Goal: Task Accomplishment & Management: Manage account settings

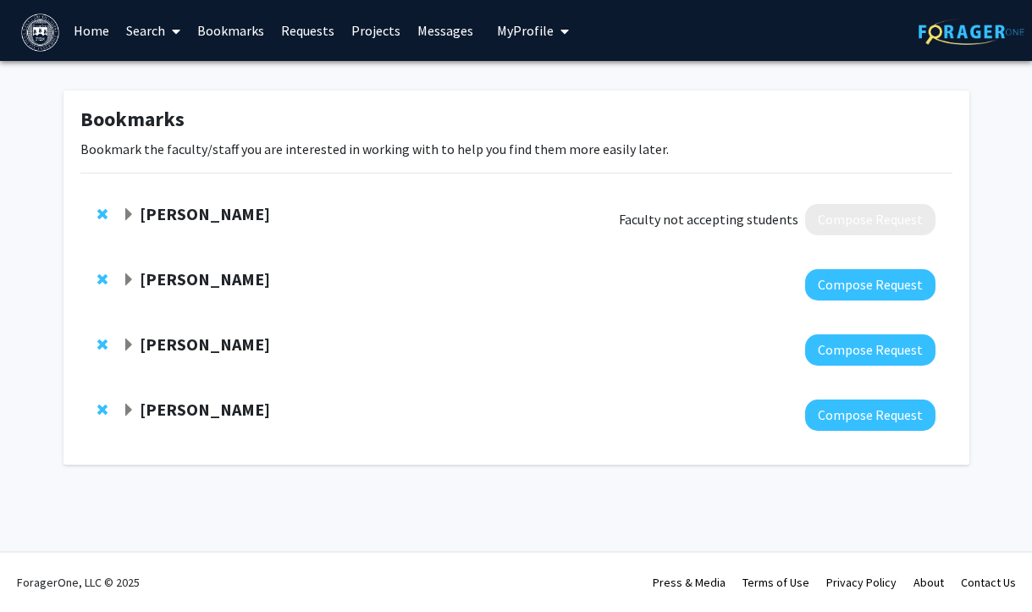
click at [515, 24] on span "My Profile" at bounding box center [525, 30] width 57 height 17
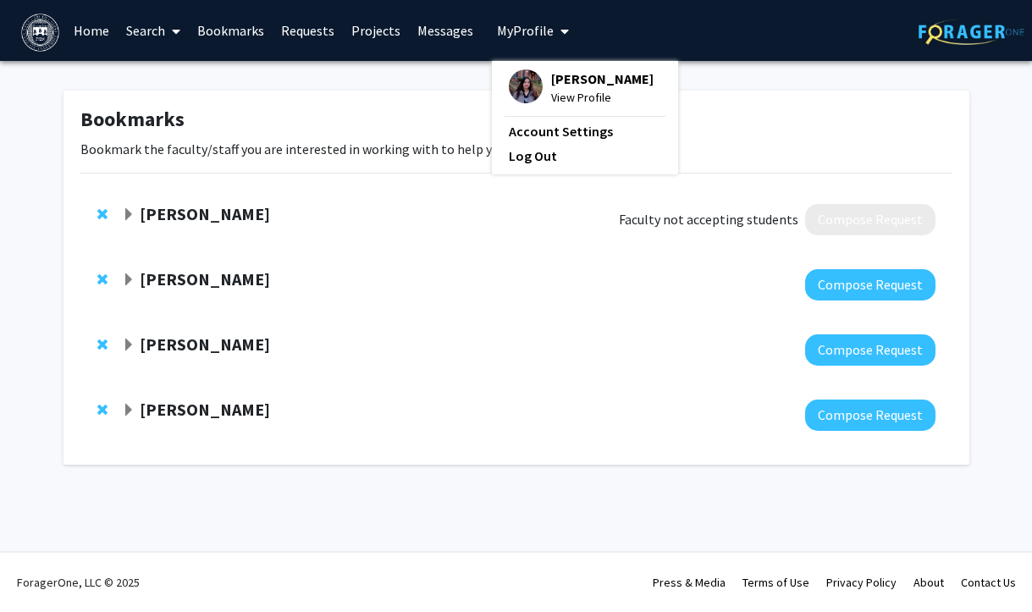
click at [562, 97] on span "View Profile" at bounding box center [602, 97] width 102 height 19
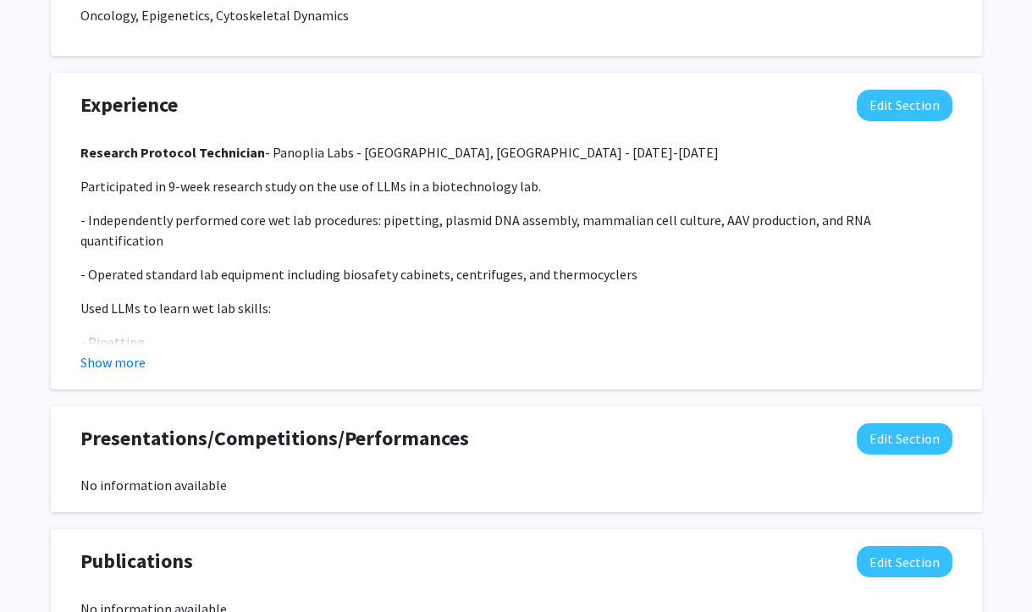
scroll to position [1323, 0]
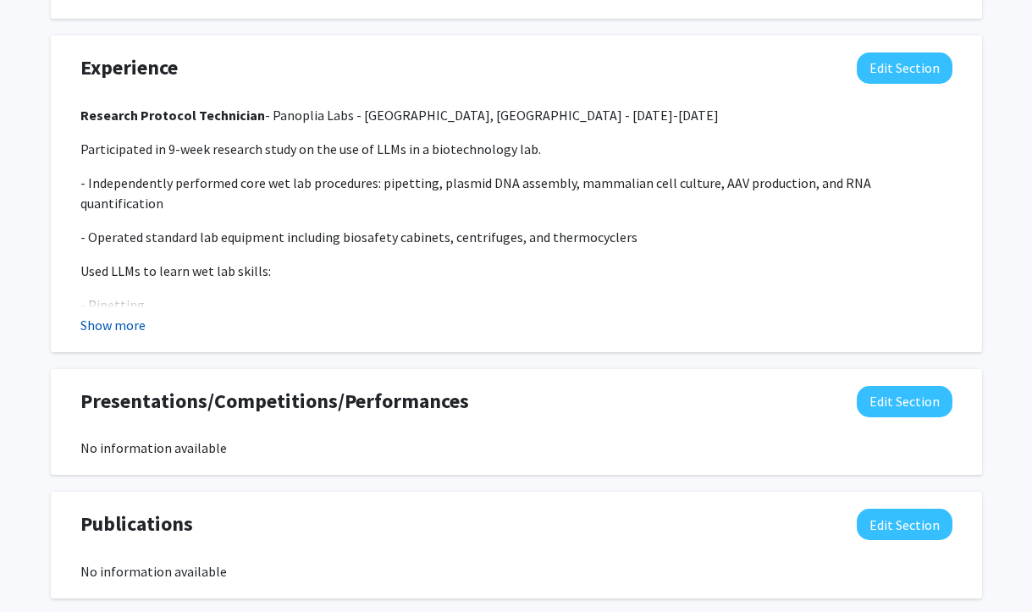
click at [135, 315] on button "Show more" at bounding box center [112, 325] width 65 height 20
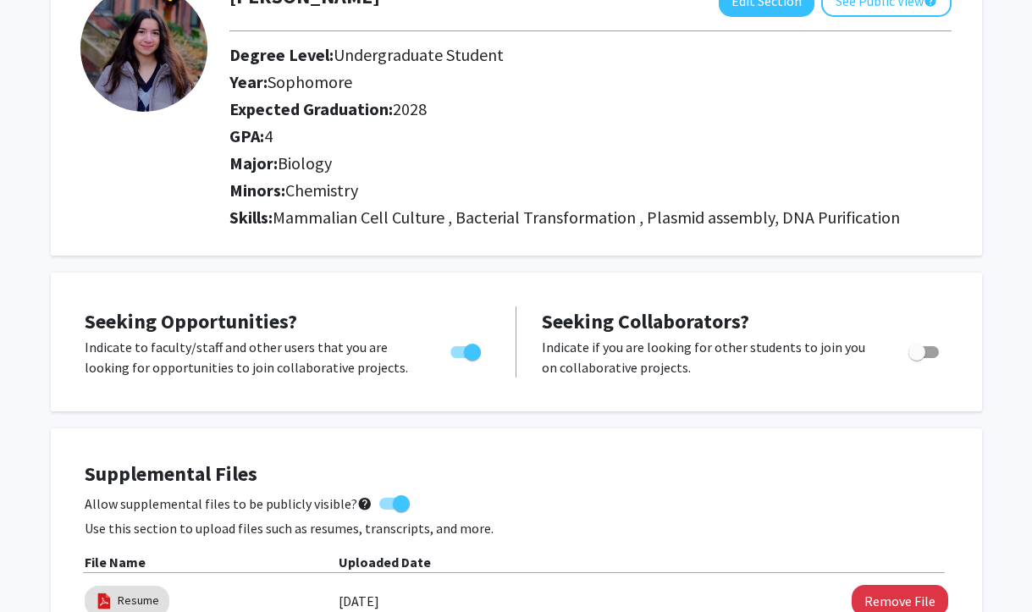
scroll to position [0, 0]
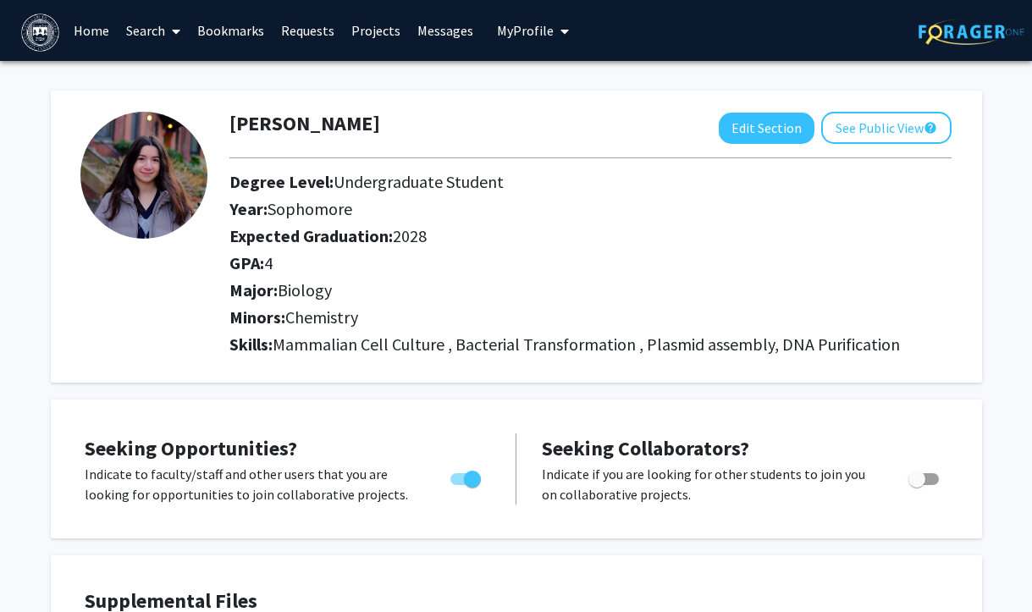
click at [503, 33] on span "My Profile" at bounding box center [525, 30] width 57 height 17
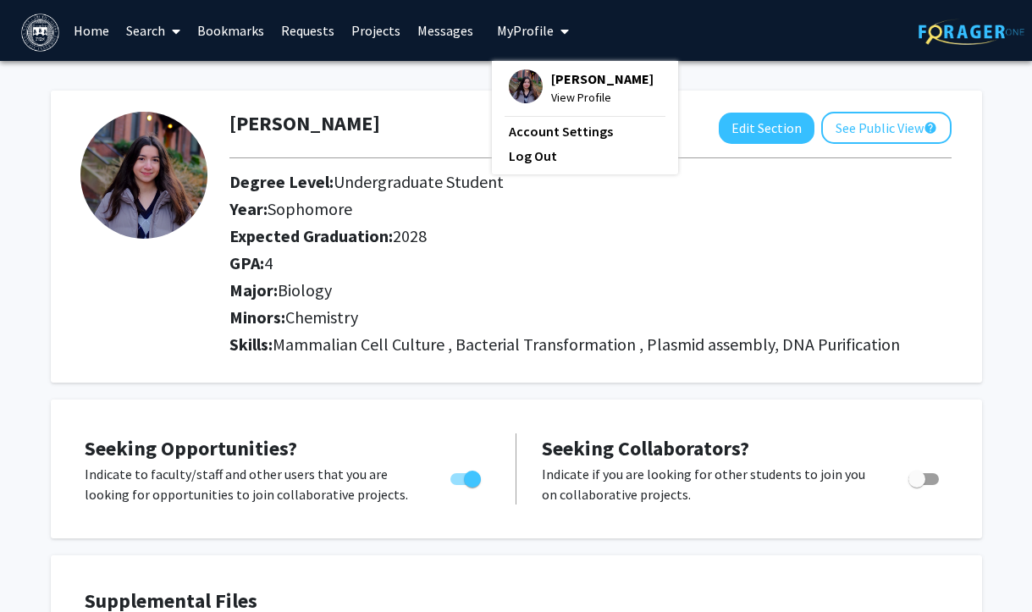
click at [251, 24] on link "Bookmarks" at bounding box center [231, 30] width 84 height 59
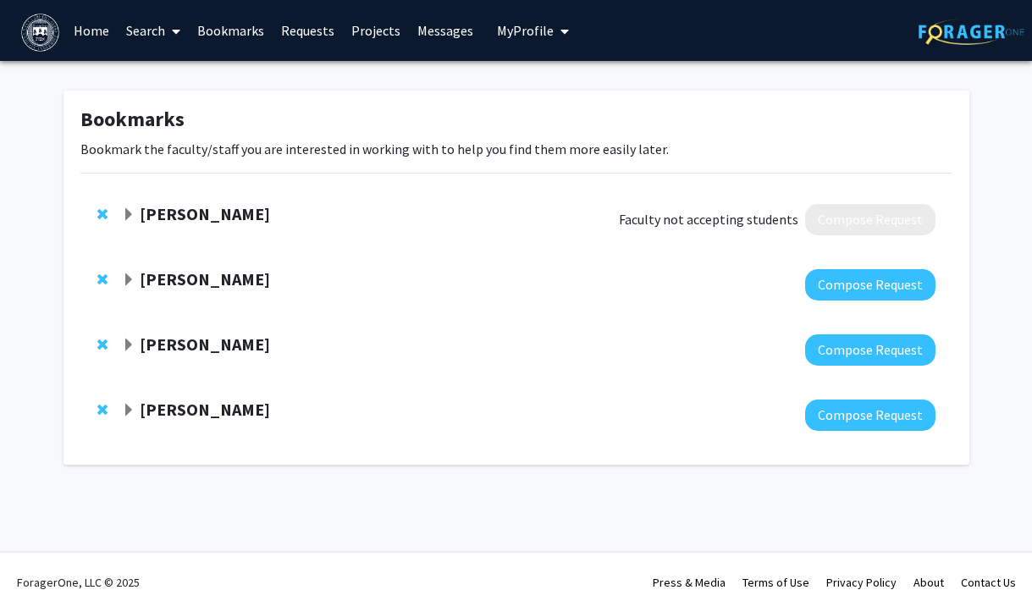
click at [293, 27] on link "Requests" at bounding box center [308, 30] width 70 height 59
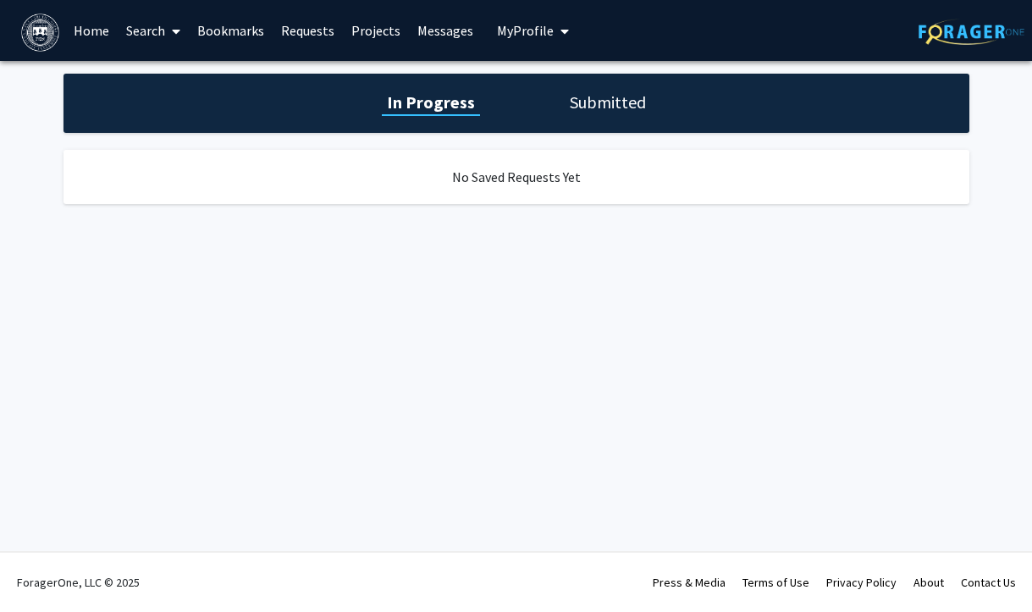
click at [599, 102] on h1 "Submitted" at bounding box center [608, 103] width 86 height 24
click at [461, 97] on h1 "In Progress" at bounding box center [429, 103] width 91 height 24
click at [240, 35] on link "Bookmarks" at bounding box center [231, 30] width 84 height 59
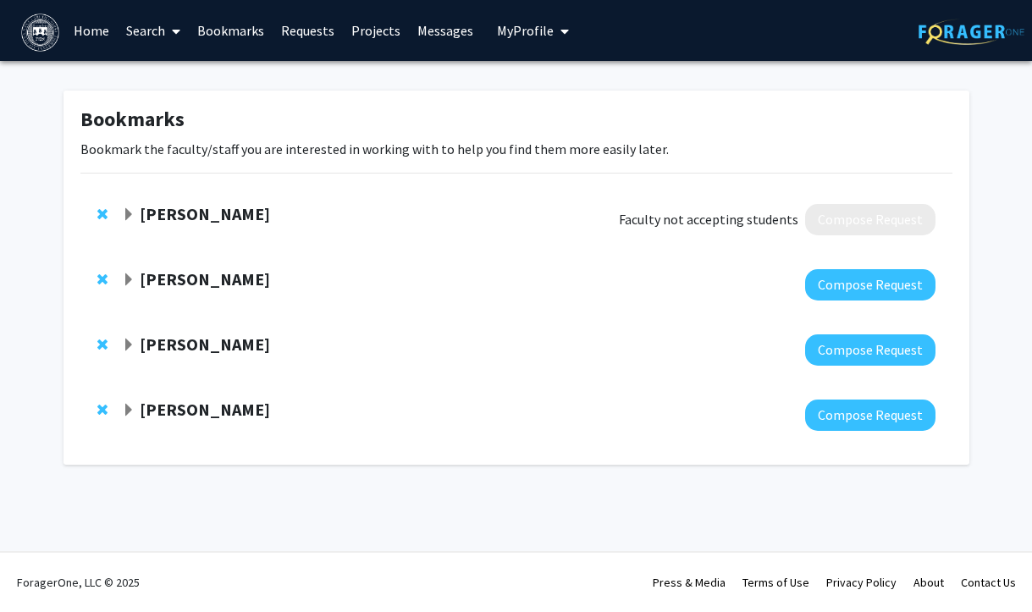
click at [270, 274] on strong "[PERSON_NAME]" at bounding box center [205, 278] width 130 height 21
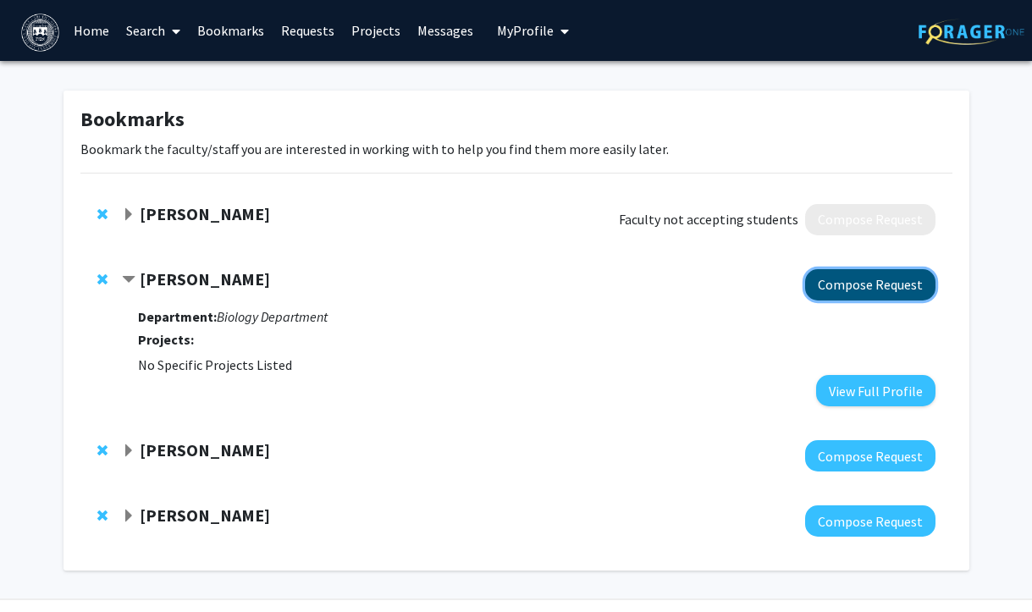
click at [847, 289] on button "Compose Request" at bounding box center [870, 284] width 130 height 31
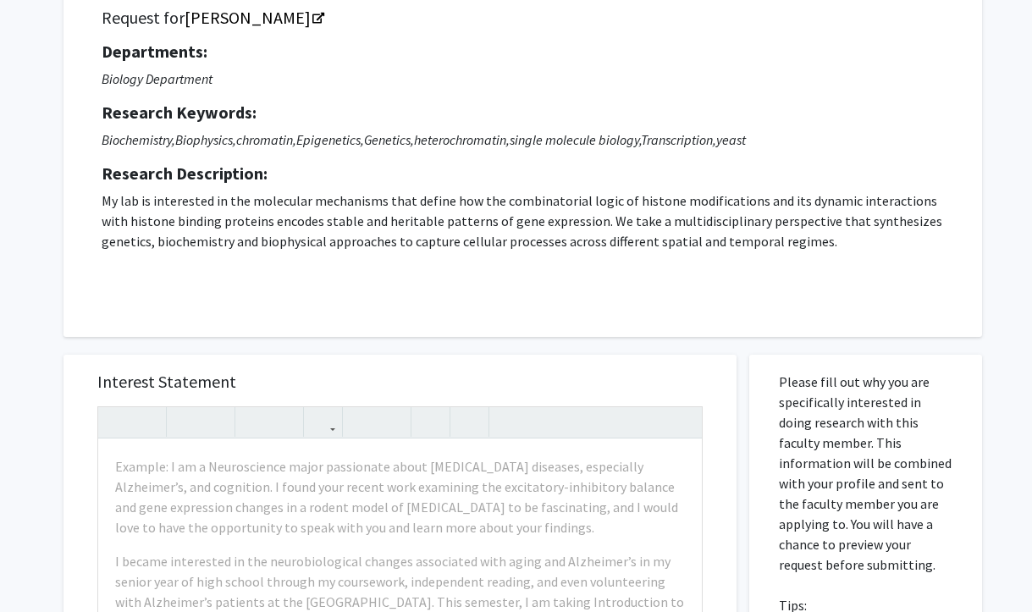
scroll to position [141, 0]
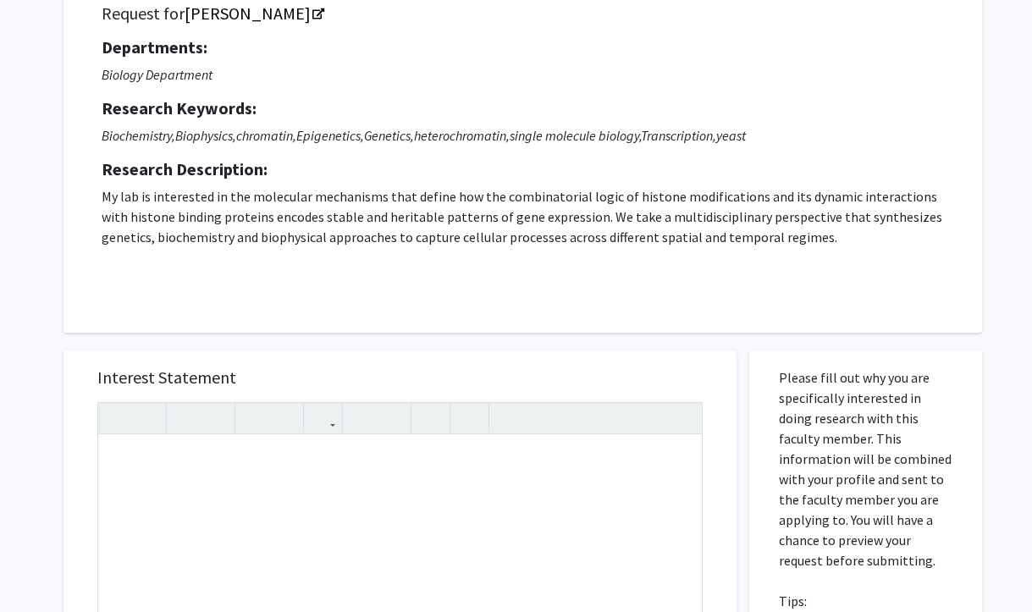
click at [553, 374] on h5 "Interest Statement" at bounding box center [399, 377] width 605 height 20
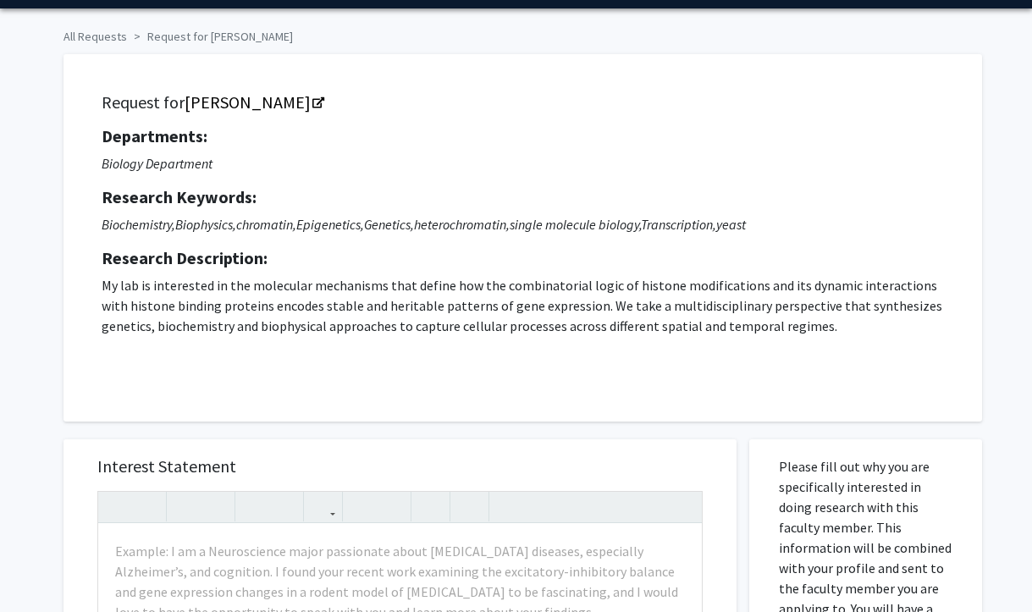
scroll to position [0, 0]
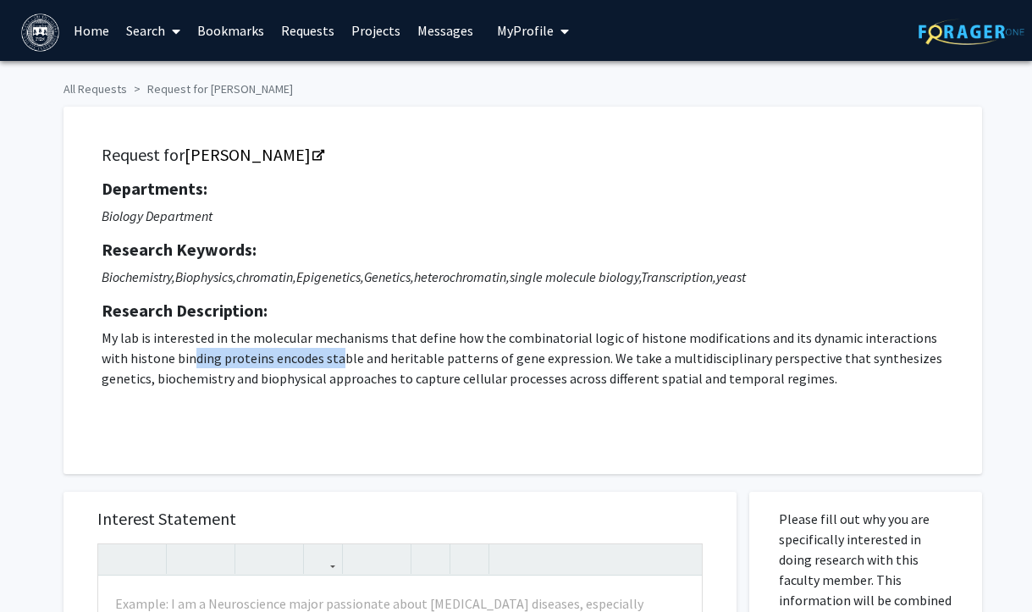
drag, startPoint x: 165, startPoint y: 349, endPoint x: 308, endPoint y: 356, distance: 143.3
click at [308, 356] on p "My lab is interested in the molecular mechanisms that define how the combinator…" at bounding box center [523, 375] width 842 height 95
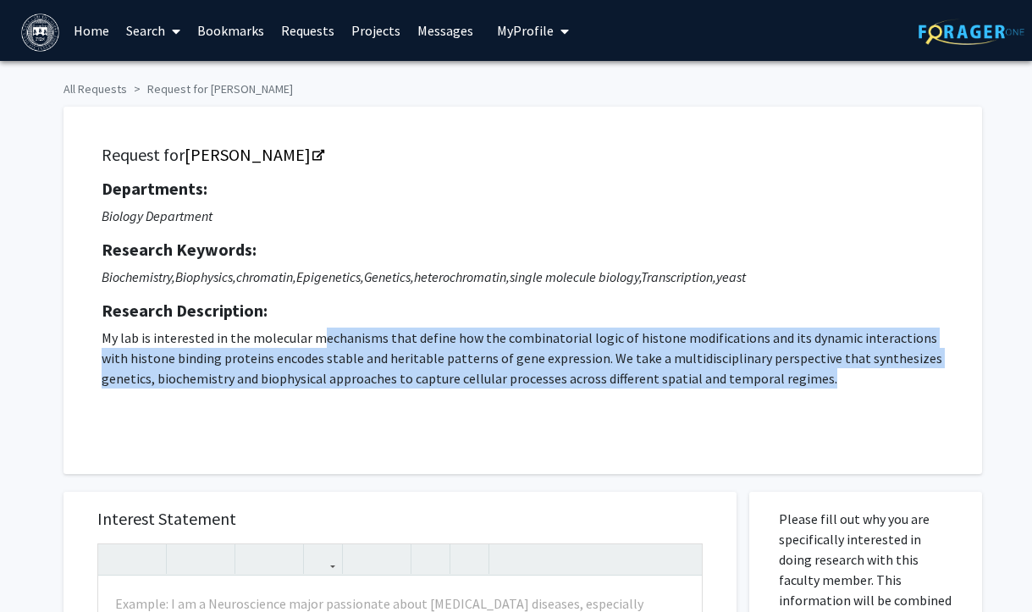
drag, startPoint x: 765, startPoint y: 388, endPoint x: 319, endPoint y: 330, distance: 449.1
click at [319, 330] on p "My lab is interested in the molecular mechanisms that define how the combinator…" at bounding box center [523, 375] width 842 height 95
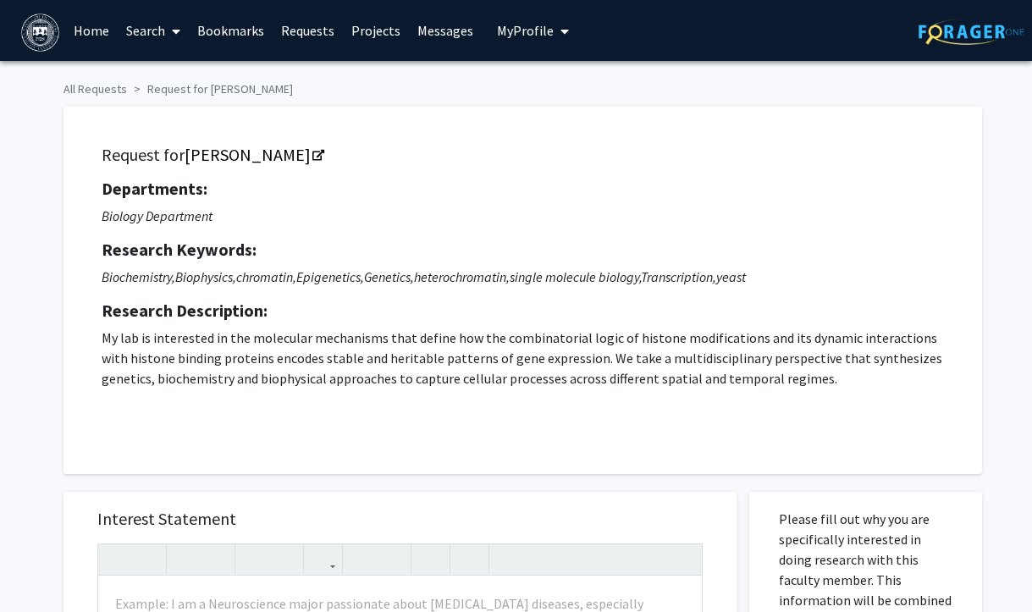
click at [367, 360] on p "My lab is interested in the molecular mechanisms that define how the combinator…" at bounding box center [523, 375] width 842 height 95
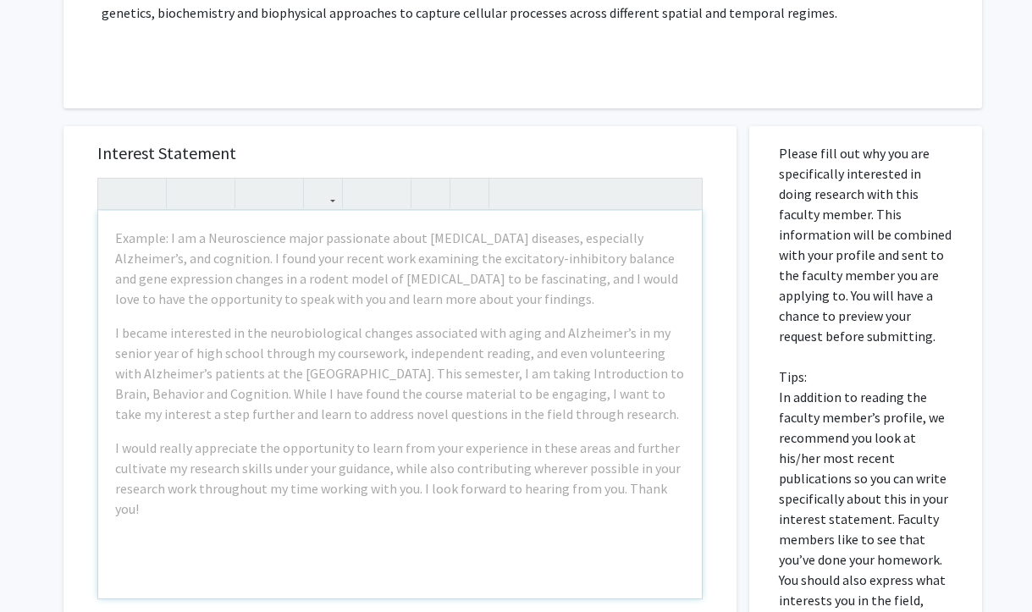
scroll to position [367, 0]
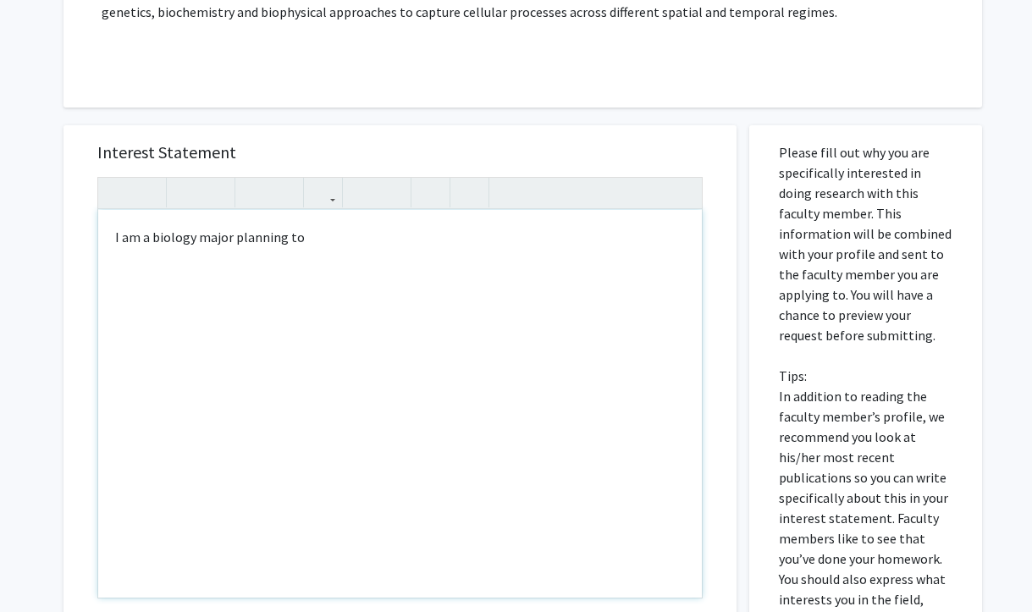
type textarea "I am a biology major planning to&nbsp;"
drag, startPoint x: 376, startPoint y: 241, endPoint x: 237, endPoint y: 233, distance: 139.1
click at [237, 233] on div "I am a biology major and chemistry minor" at bounding box center [400, 404] width 604 height 388
click at [320, 251] on div "I am a biology major intee" at bounding box center [400, 404] width 604 height 388
type textarea "I am a biology major&nbsp;"
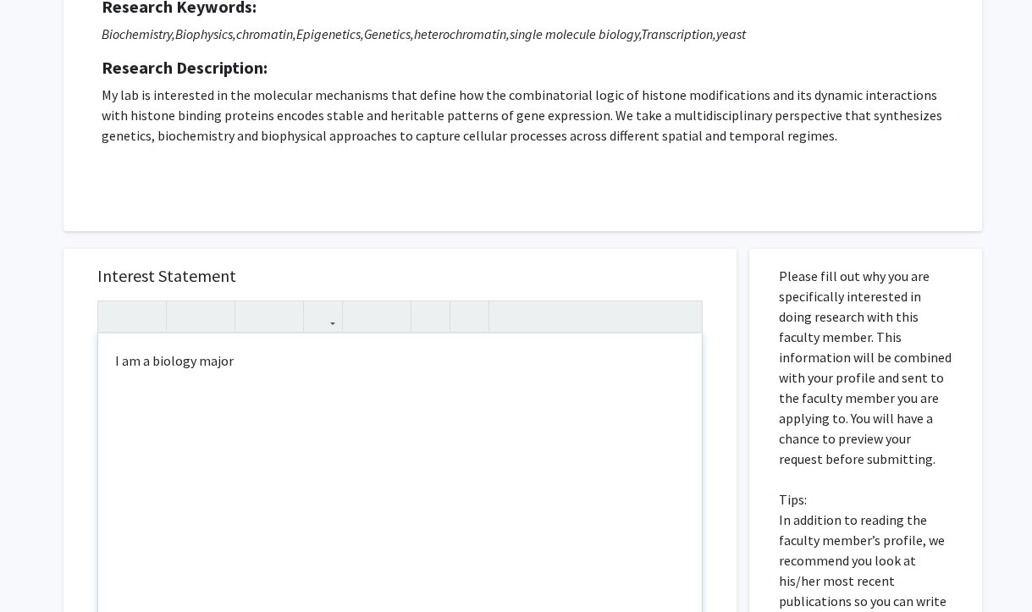
scroll to position [0, 0]
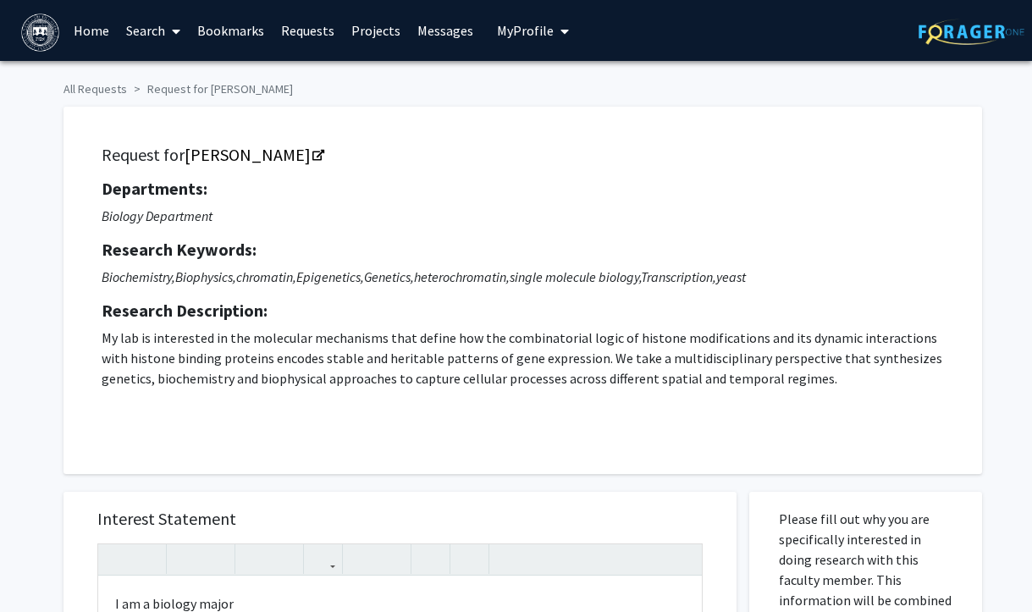
click at [563, 29] on button "My Profile" at bounding box center [533, 30] width 82 height 61
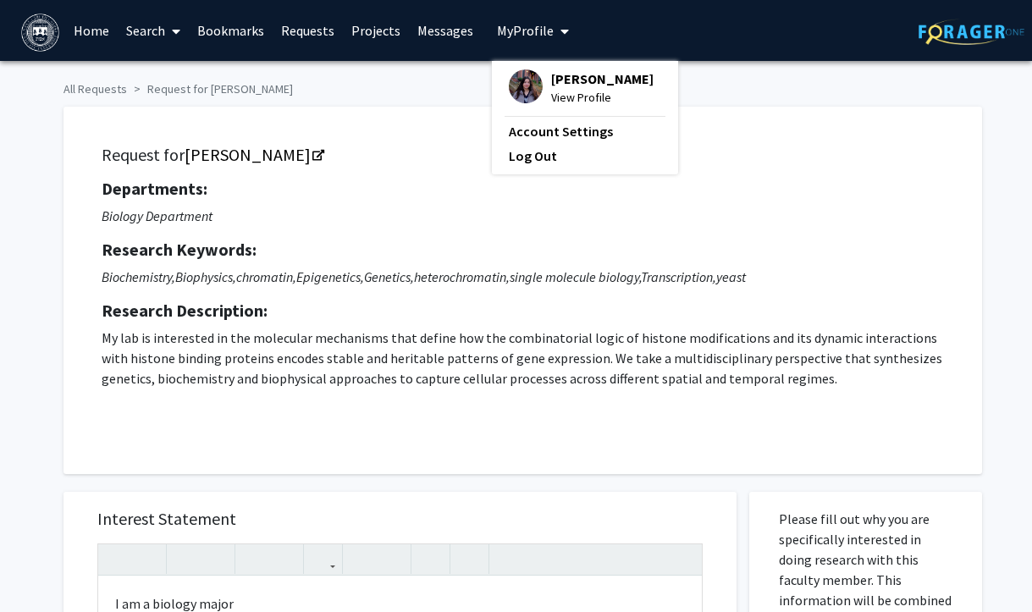
click at [564, 92] on span "View Profile" at bounding box center [602, 97] width 102 height 19
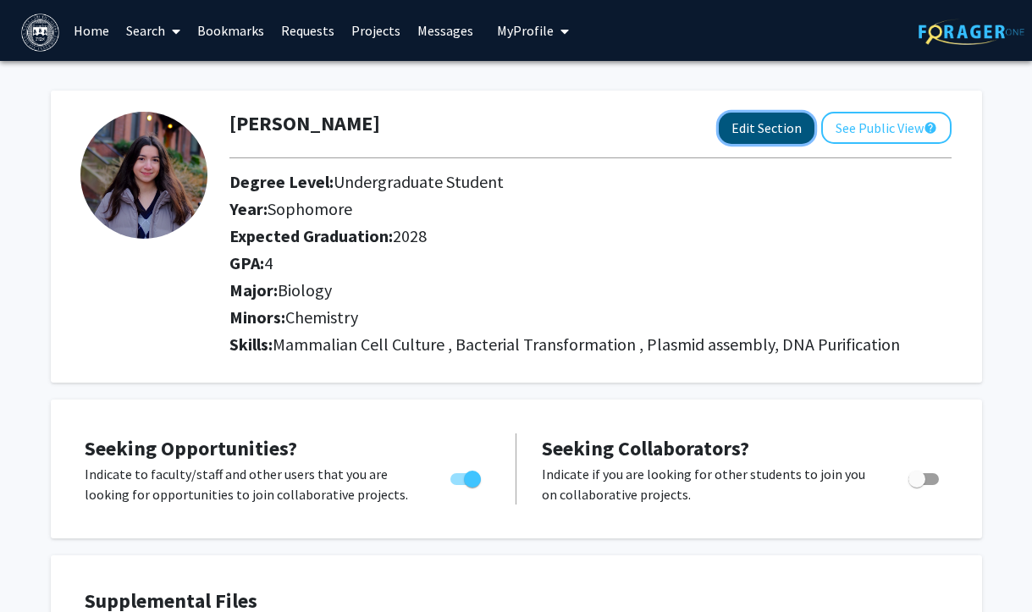
click at [779, 128] on button "Edit Section" at bounding box center [767, 128] width 96 height 31
select select "sophomore"
select select "2028"
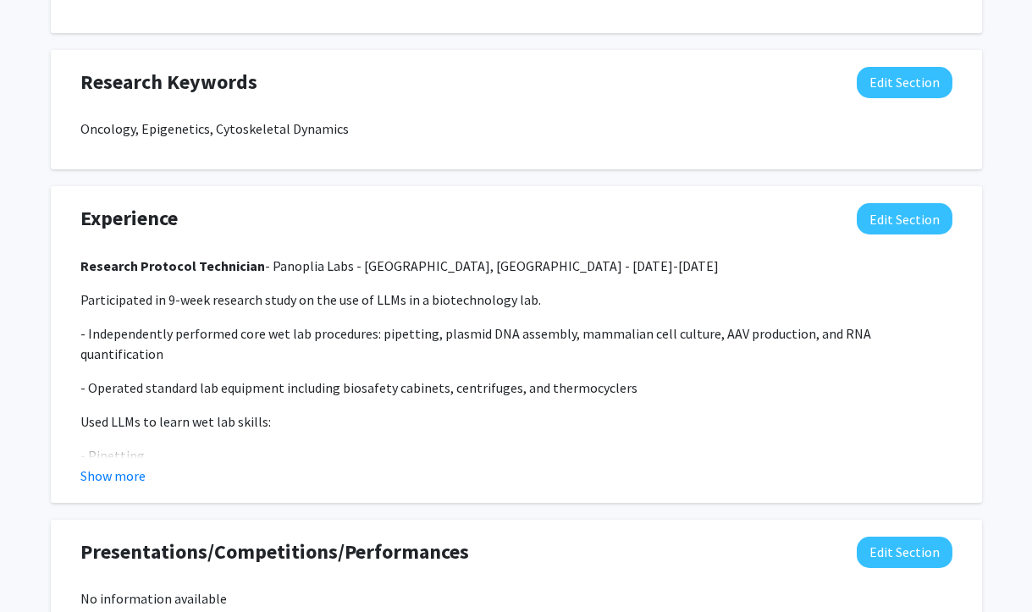
scroll to position [1395, 0]
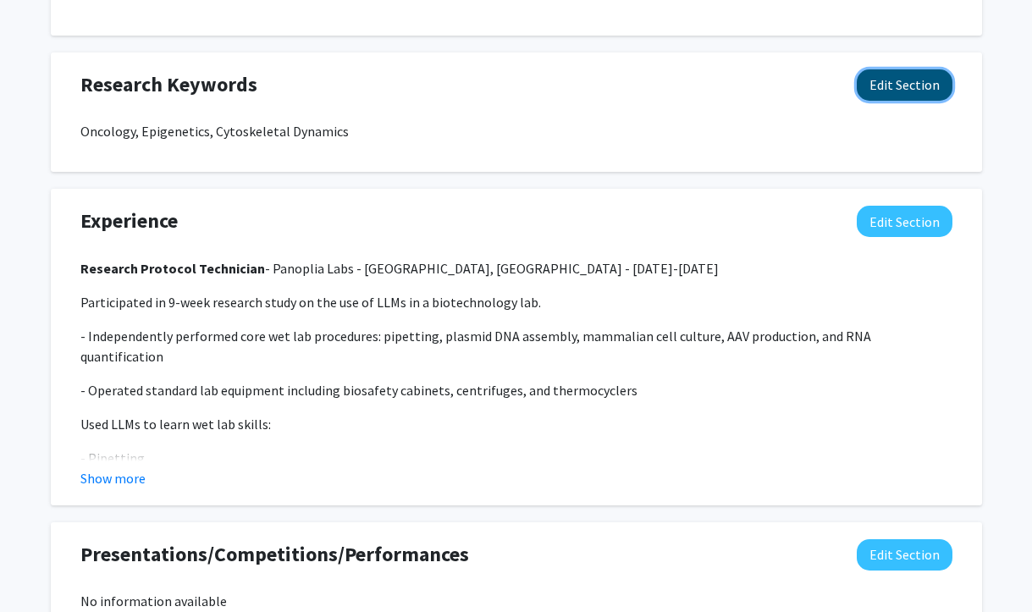
click at [901, 71] on button "Edit Section" at bounding box center [905, 84] width 96 height 31
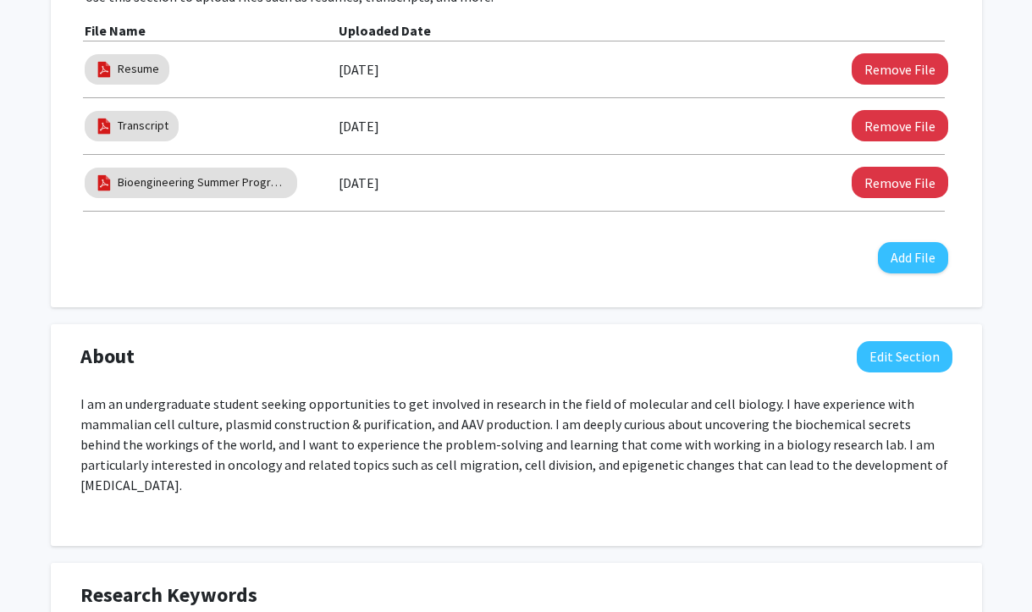
scroll to position [894, 0]
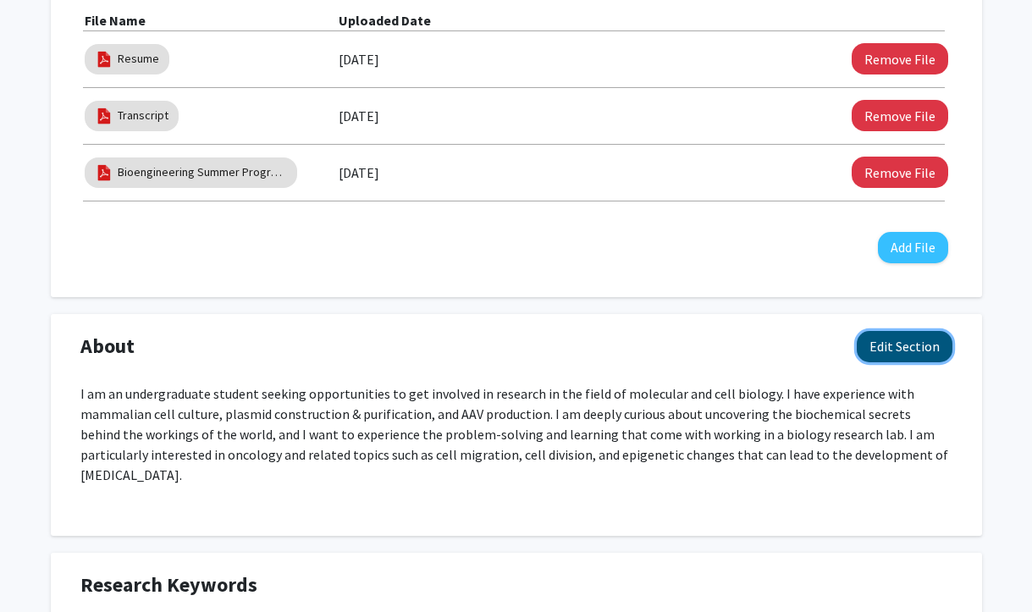
click at [939, 351] on button "Edit Section" at bounding box center [905, 346] width 96 height 31
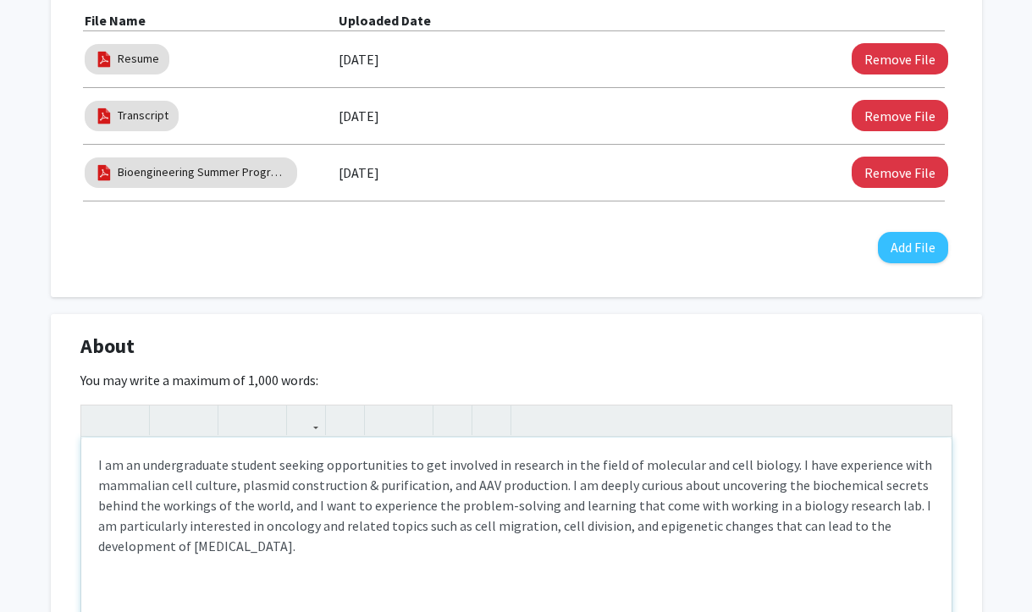
scroll to position [925, 0]
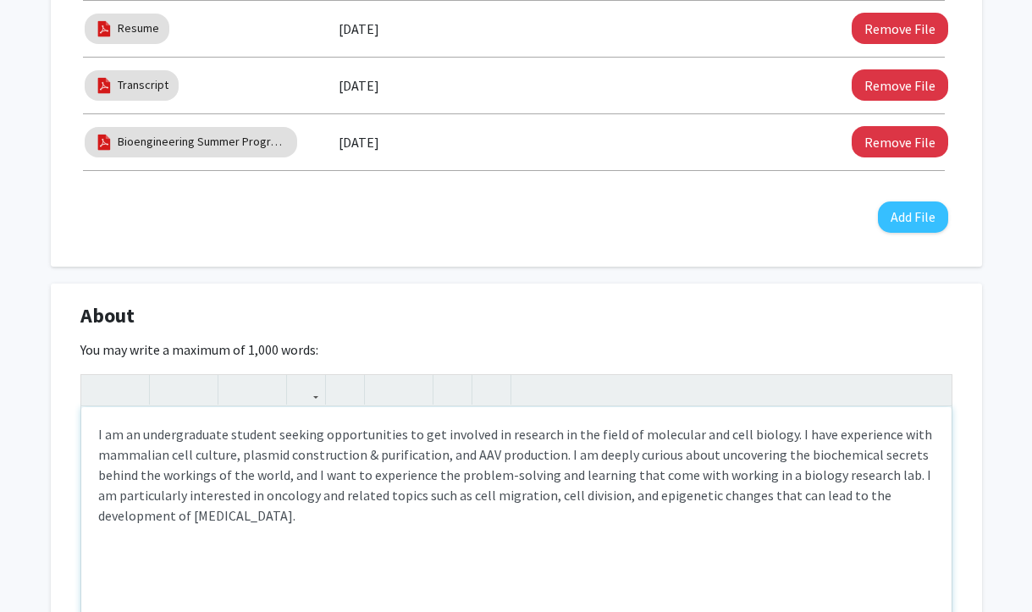
click at [623, 495] on p "I am an undergraduate student seeking opportunities to get involved in research…" at bounding box center [516, 475] width 837 height 102
click at [601, 495] on p "I am an undergraduate student seeking opportunities to get involved in research…" at bounding box center [516, 475] width 837 height 102
click at [631, 497] on p "I am an undergraduate student seeking opportunities to get involved in research…" at bounding box center [516, 475] width 837 height 102
click at [649, 494] on p "I am an undergraduate student seeking opportunities to get involved in research…" at bounding box center [516, 475] width 837 height 102
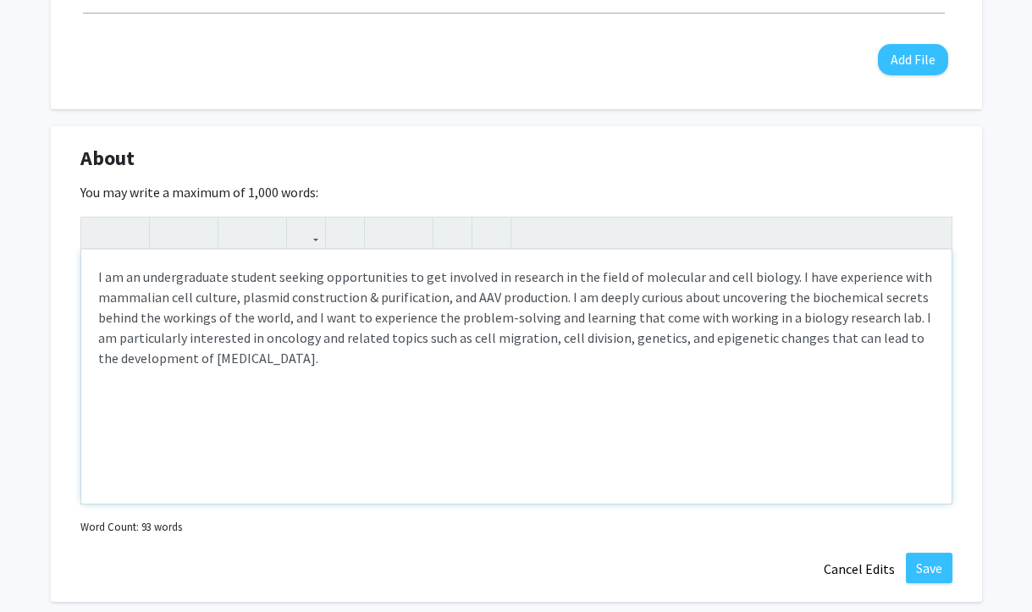
scroll to position [1084, 0]
click at [646, 336] on p "I am an undergraduate student seeking opportunities to get involved in research…" at bounding box center [516, 316] width 837 height 102
drag, startPoint x: 646, startPoint y: 336, endPoint x: 599, endPoint y: 336, distance: 46.6
click at [599, 336] on p "I am an undergraduate student seeking opportunities to get involved in research…" at bounding box center [516, 316] width 837 height 102
click at [664, 339] on p "I am an undergraduate student seeking opportunities to get involved in research…" at bounding box center [516, 316] width 837 height 102
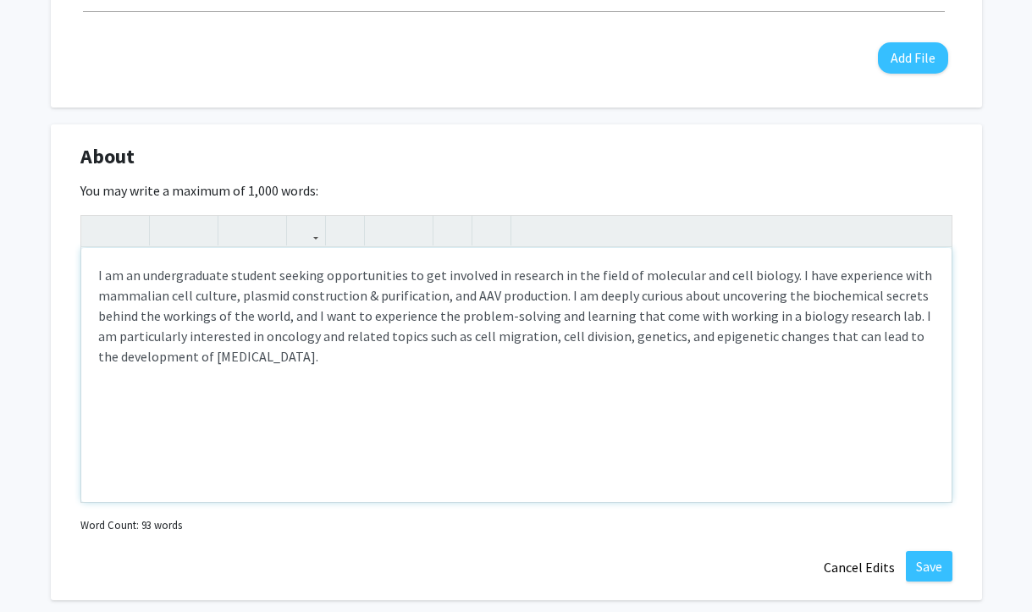
click at [647, 361] on p "I am an undergraduate student seeking opportunities to get involved in research…" at bounding box center [516, 316] width 837 height 102
click at [630, 336] on p "I am an undergraduate student seeking opportunities to get involved in research…" at bounding box center [516, 316] width 837 height 102
click at [598, 335] on p "I am an undergraduate student seeking opportunities to get involved in research…" at bounding box center [516, 316] width 837 height 102
type textarea "<p>I am an undergraduate student seeking opportunities to get involved in resea…"
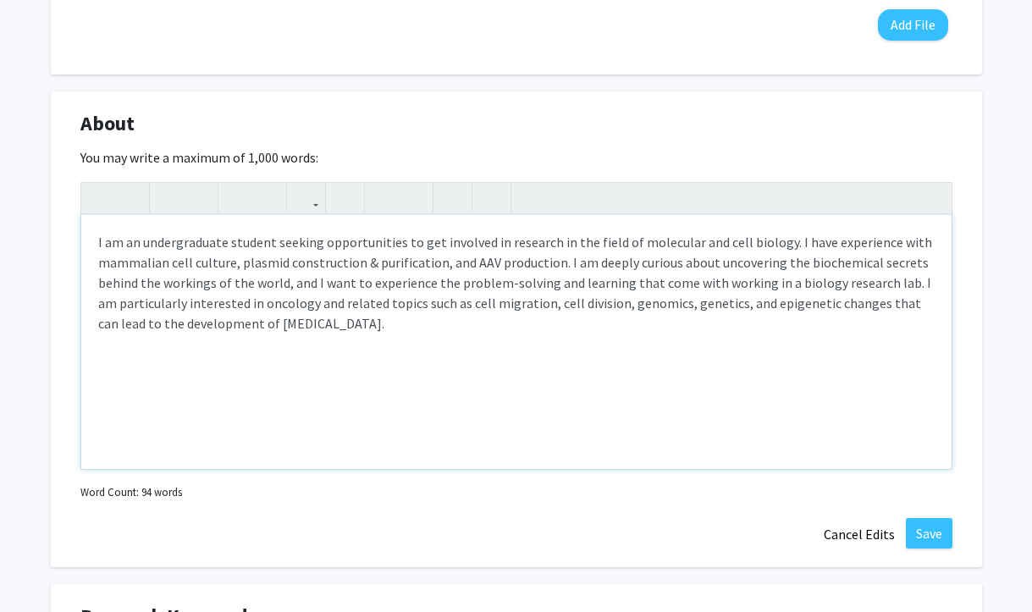
scroll to position [1137, 0]
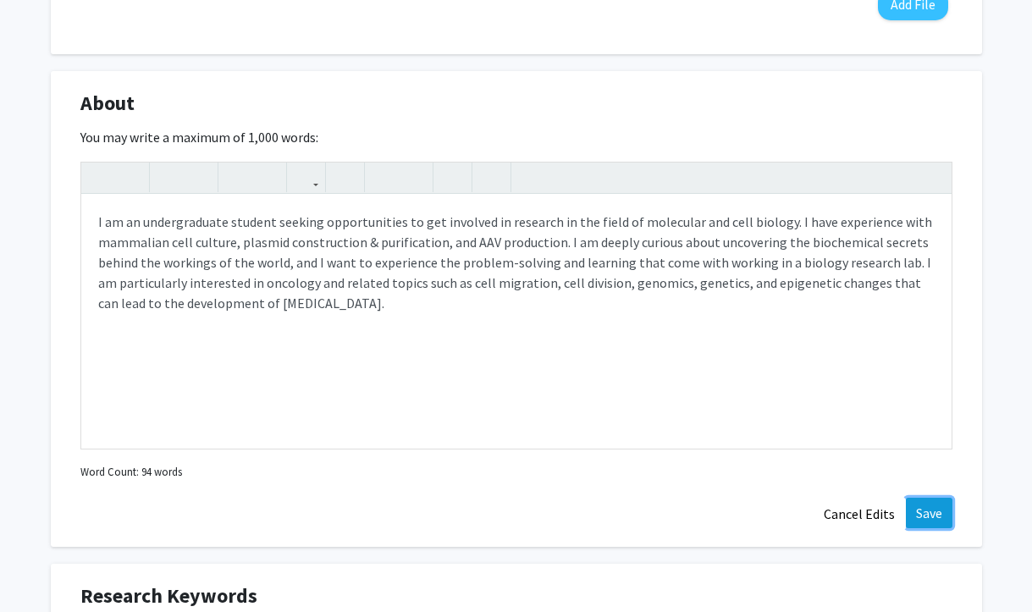
click at [918, 512] on button "Save" at bounding box center [929, 513] width 47 height 30
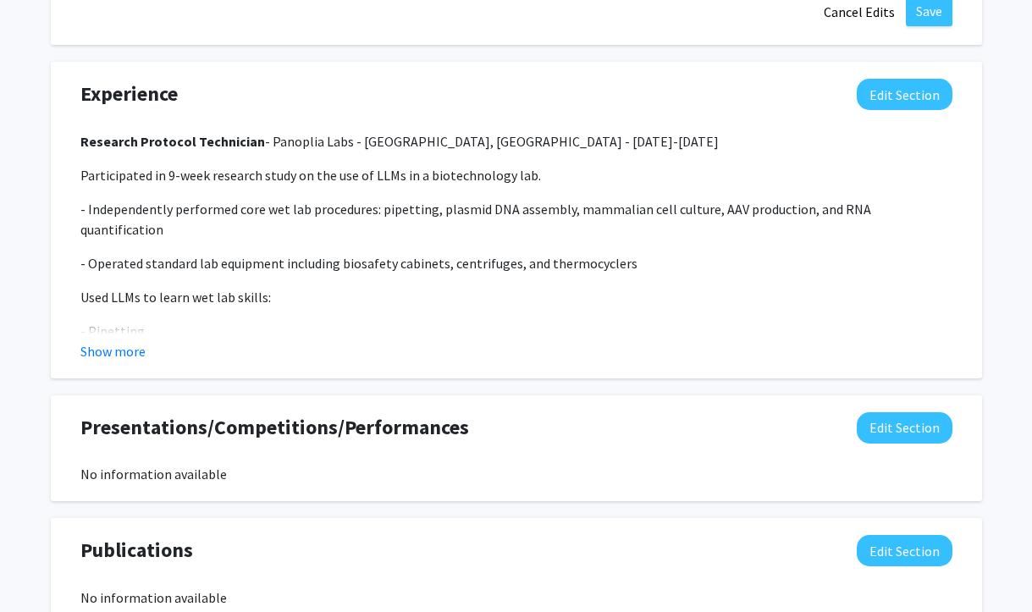
scroll to position [1878, 0]
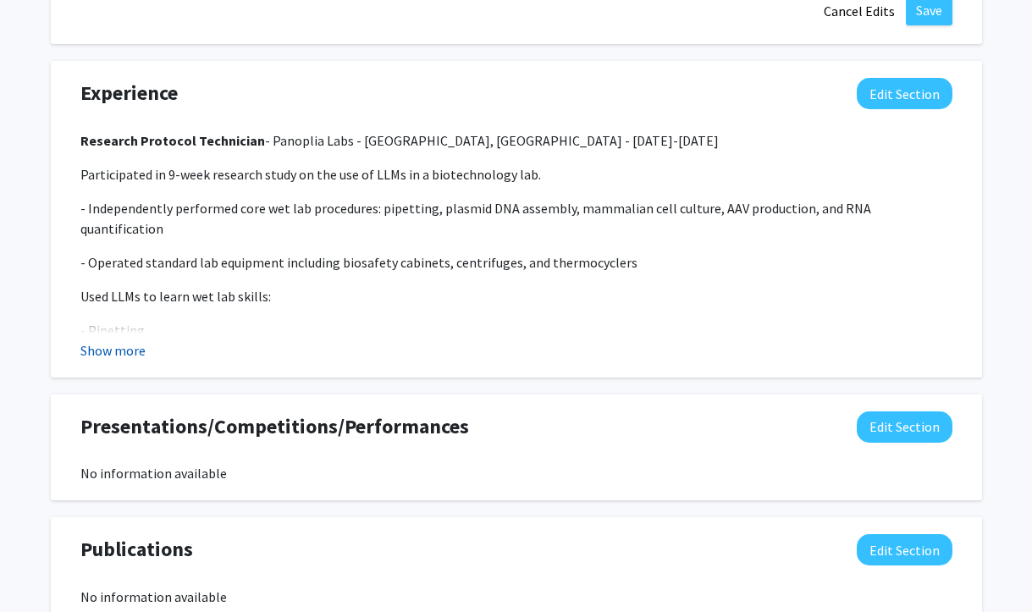
click at [116, 353] on button "Show more" at bounding box center [112, 350] width 65 height 20
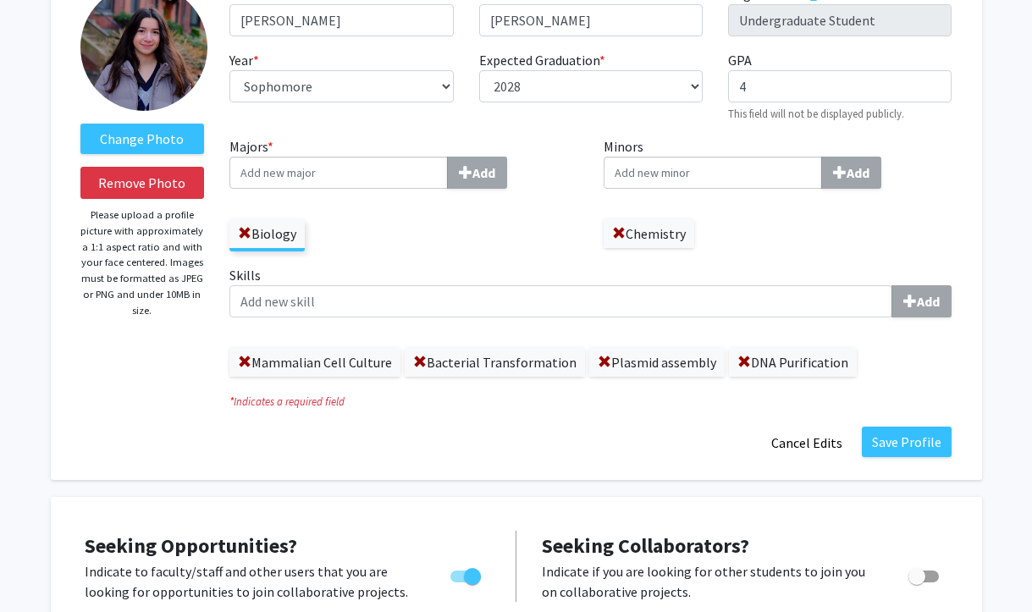
scroll to position [130, 0]
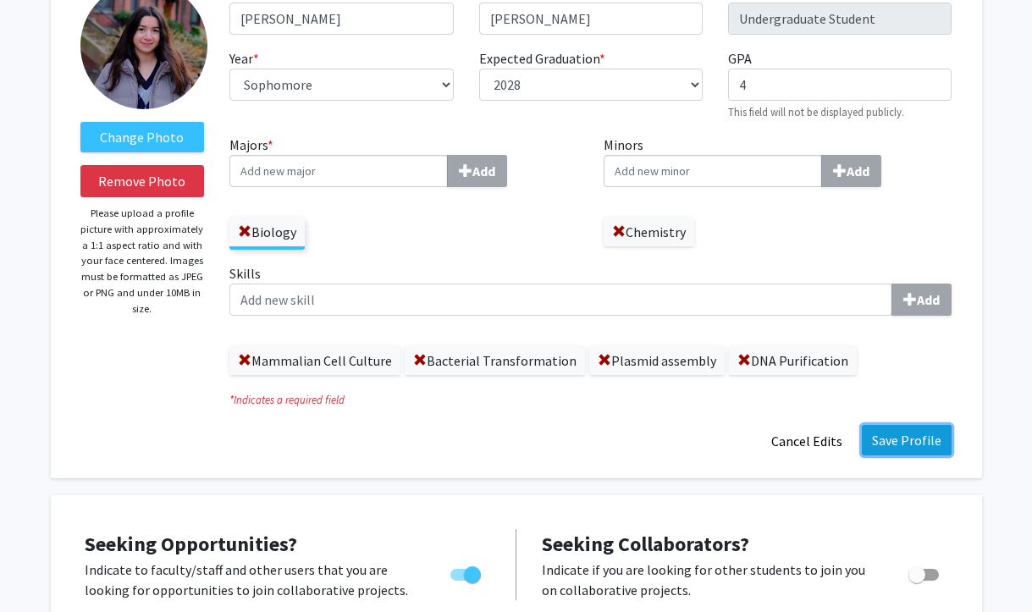
click at [916, 440] on button "Save Profile" at bounding box center [907, 440] width 90 height 30
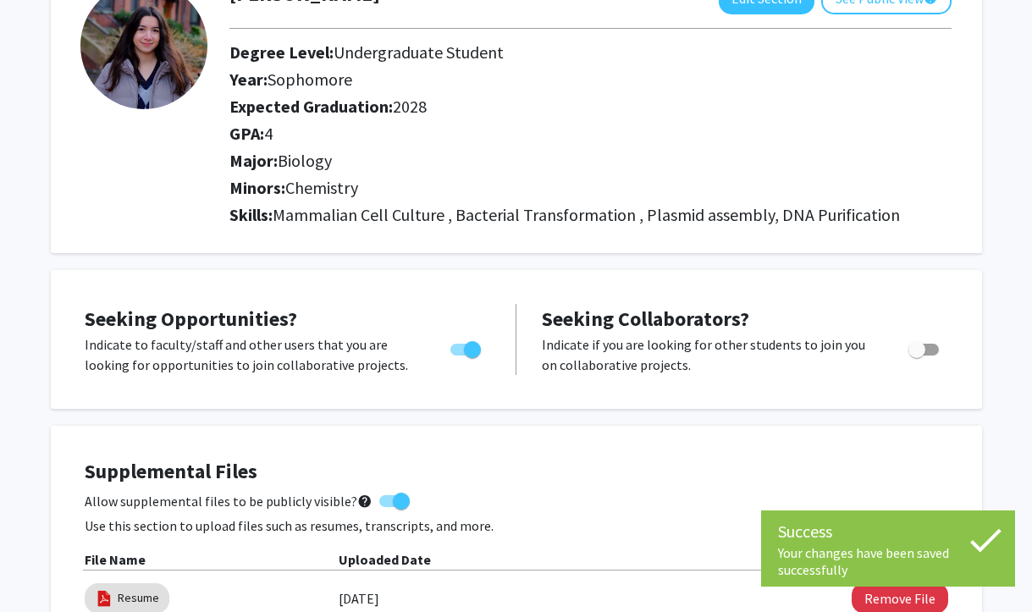
scroll to position [0, 0]
